Goal: Task Accomplishment & Management: Use online tool/utility

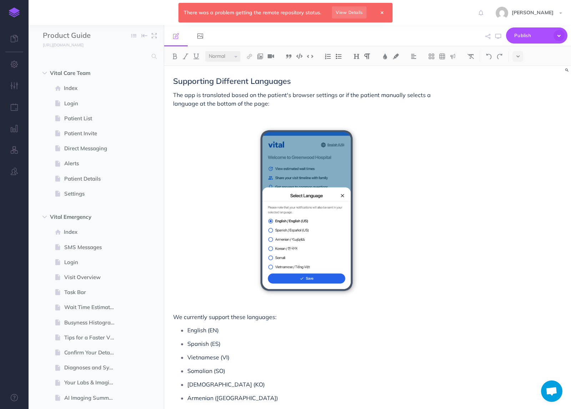
select select "null"
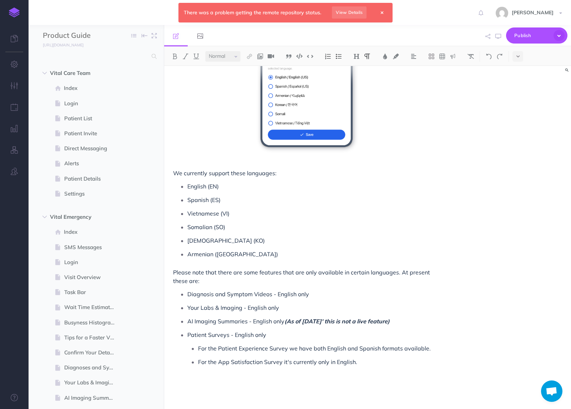
click at [381, 11] on icon at bounding box center [382, 13] width 2 height 4
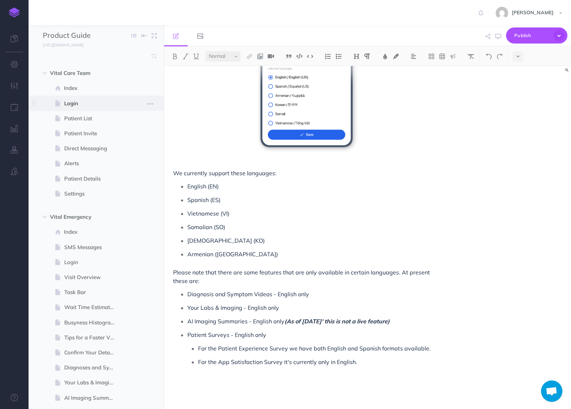
click at [90, 106] on span "Login" at bounding box center [92, 103] width 57 height 9
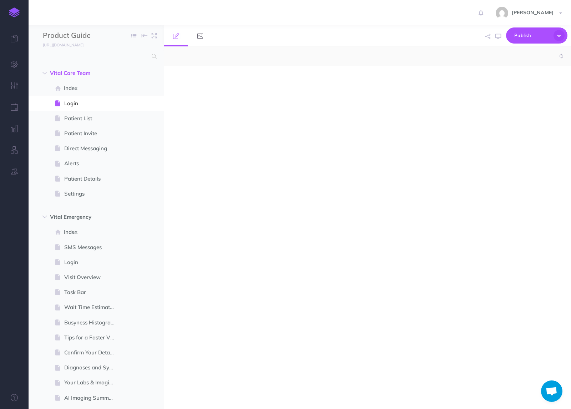
select select "null"
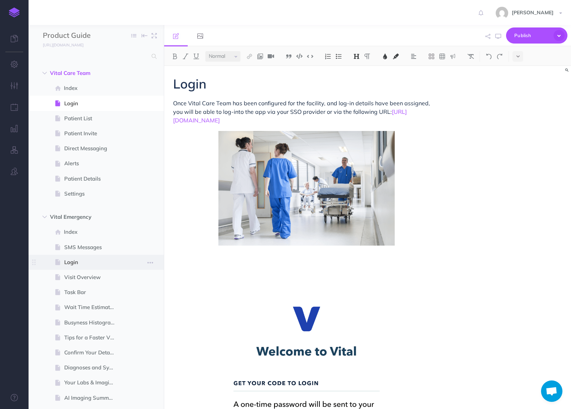
click at [86, 258] on span "Login" at bounding box center [92, 262] width 57 height 9
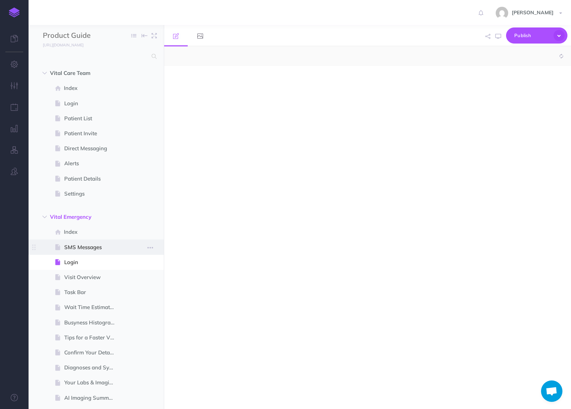
select select "null"
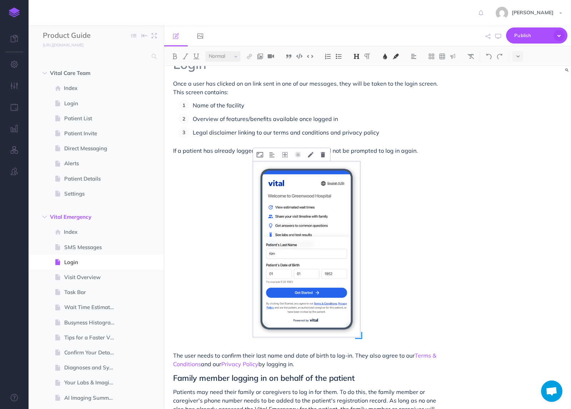
scroll to position [20, 0]
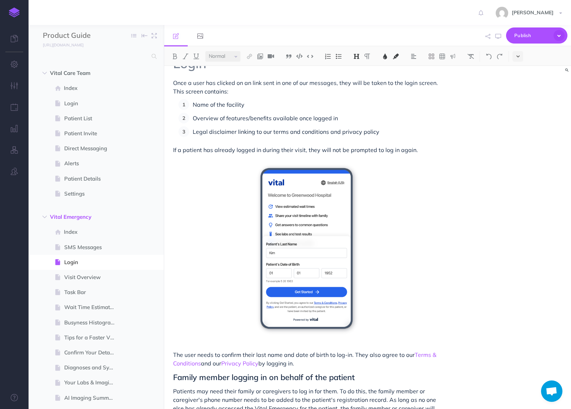
click at [519, 57] on icon at bounding box center [518, 56] width 3 height 5
click at [521, 119] on button at bounding box center [518, 122] width 11 height 11
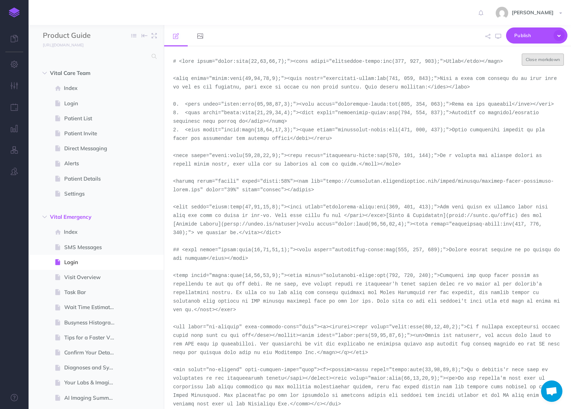
click at [533, 61] on button "Close markdown" at bounding box center [543, 60] width 42 height 12
